Goal: Task Accomplishment & Management: Manage account settings

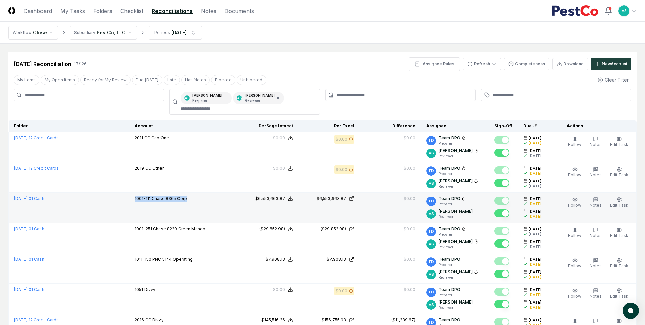
drag, startPoint x: 184, startPoint y: 200, endPoint x: 128, endPoint y: 201, distance: 56.1
click at [129, 201] on td "1001-111 Chase 8365 Corp" at bounding box center [183, 208] width 108 height 30
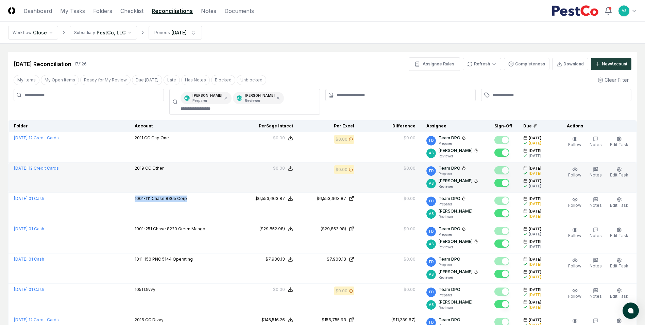
copy p "1001-111 Chase 8365 Corp"
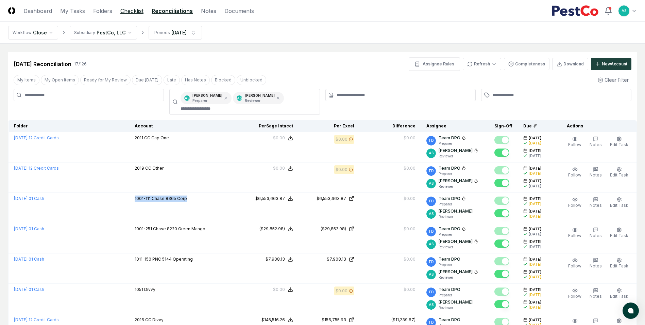
click at [132, 10] on link "Checklist" at bounding box center [131, 11] width 23 height 8
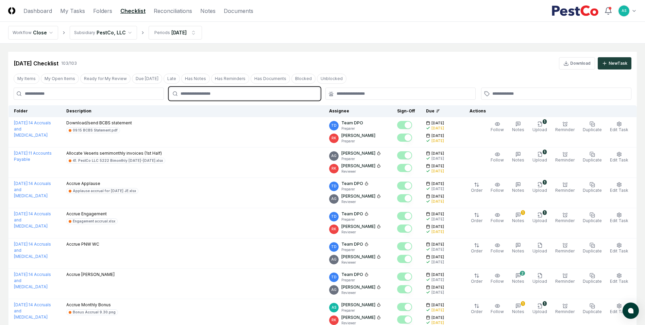
click at [213, 95] on input "text" at bounding box center [248, 93] width 135 height 6
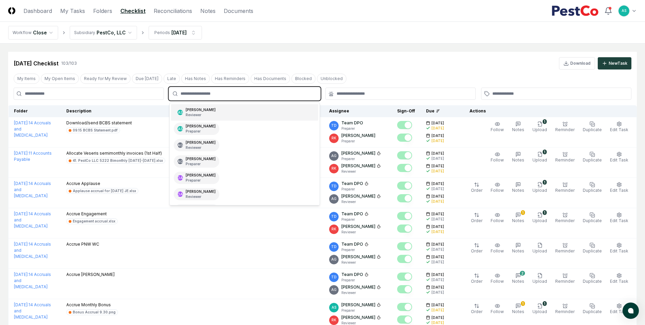
click at [205, 112] on div "[PERSON_NAME] Reviewer" at bounding box center [201, 112] width 30 height 10
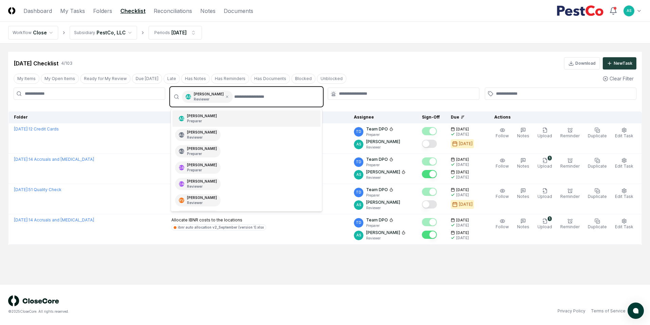
click at [220, 115] on div "AS [PERSON_NAME] Preparer" at bounding box center [246, 118] width 148 height 16
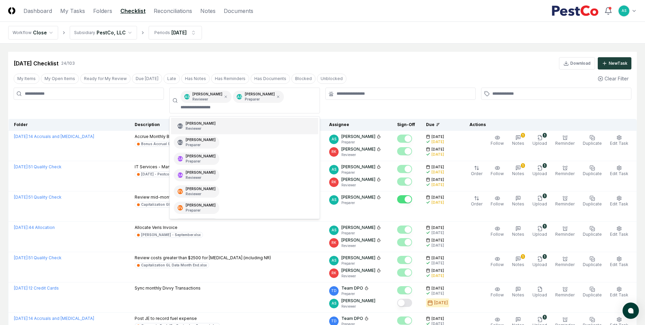
click at [395, 66] on div "[DATE] Checklist 24 / 103 Download New Task" at bounding box center [323, 63] width 618 height 12
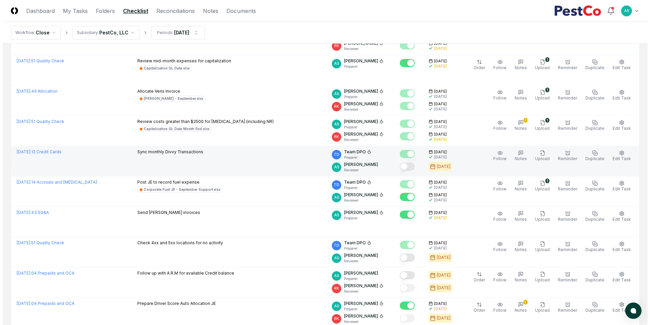
scroll to position [272, 0]
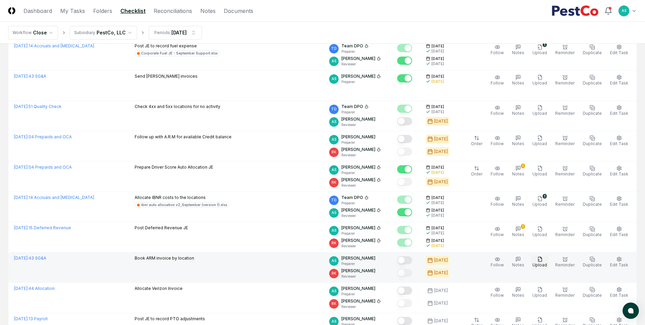
click at [549, 258] on button "Upload" at bounding box center [539, 262] width 17 height 14
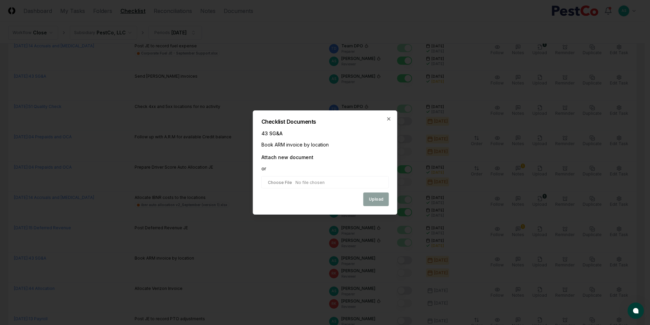
click at [278, 183] on input "file" at bounding box center [326, 182] width 128 height 12
type input "**********"
click at [378, 200] on button "Upload" at bounding box center [377, 200] width 26 height 14
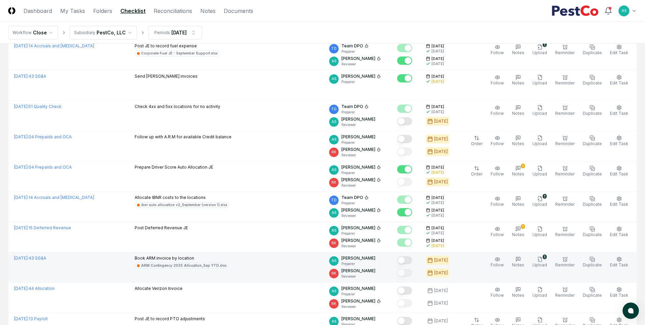
drag, startPoint x: 411, startPoint y: 257, endPoint x: 416, endPoint y: 257, distance: 5.1
click at [411, 257] on button "Mark complete" at bounding box center [404, 260] width 15 height 8
click at [619, 264] on span "Edit Task" at bounding box center [619, 264] width 18 height 5
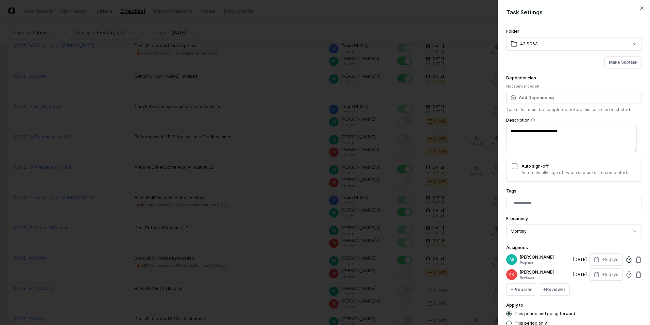
click at [627, 262] on circle at bounding box center [629, 259] width 4 height 4
type input "******"
click at [575, 247] on div "Assignees AS [PERSON_NAME] Preparer [DATE] +3 days Estimated Time (Optional) En…" at bounding box center [574, 269] width 136 height 52
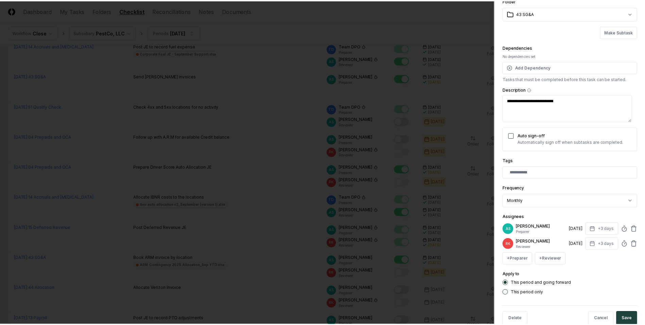
scroll to position [45, 0]
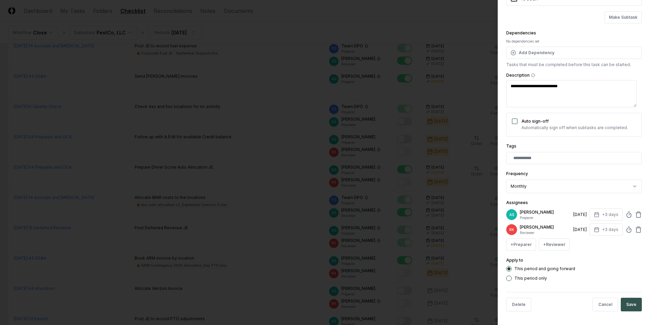
click at [631, 307] on button "Save" at bounding box center [631, 304] width 21 height 14
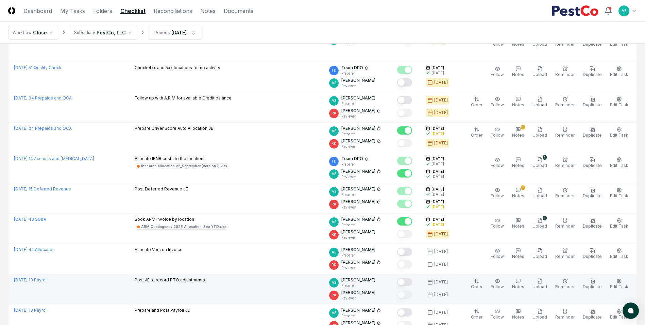
scroll to position [340, 0]
